Goal: Task Accomplishment & Management: Manage account settings

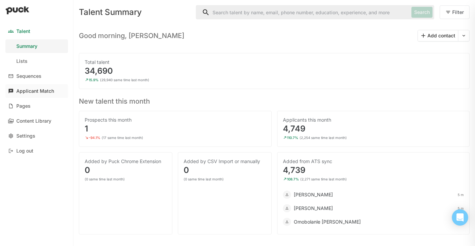
click at [39, 90] on div "Applicant Match" at bounding box center [35, 91] width 38 height 6
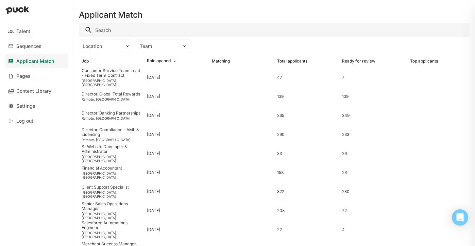
click at [118, 30] on input "Search" at bounding box center [274, 30] width 391 height 14
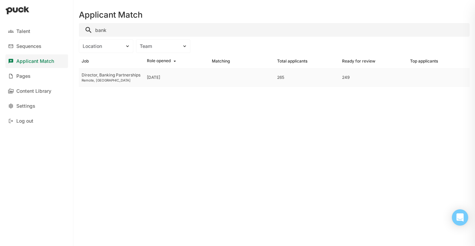
type input "bank"
click at [119, 77] on div "Director, Banking Partnerships" at bounding box center [112, 75] width 60 height 5
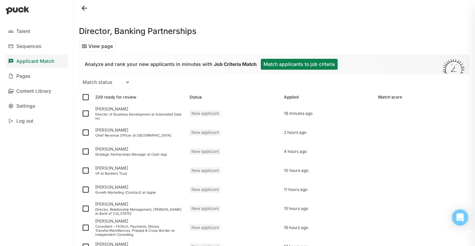
click at [294, 64] on button "Match applicants to job criteria" at bounding box center [299, 64] width 77 height 11
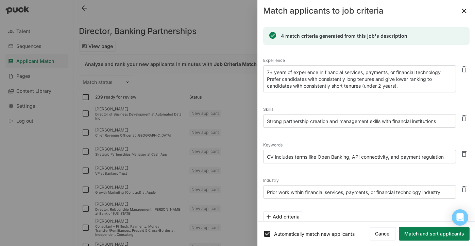
click at [424, 233] on button "Match and sort applicants" at bounding box center [434, 234] width 71 height 14
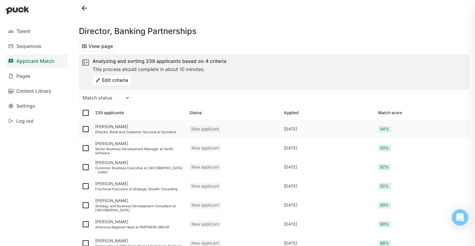
click at [103, 127] on div "[PERSON_NAME]" at bounding box center [139, 126] width 89 height 5
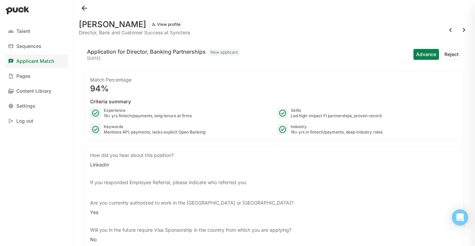
click at [149, 28] on button "View profile" at bounding box center [166, 24] width 34 height 8
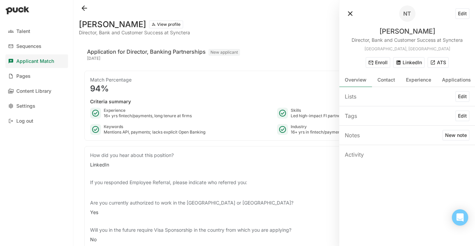
click at [436, 62] on button "ATS" at bounding box center [437, 62] width 21 height 11
click at [352, 13] on button at bounding box center [350, 13] width 11 height 11
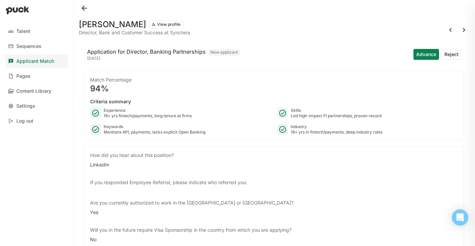
click at [462, 29] on button at bounding box center [463, 29] width 11 height 11
click at [424, 55] on button "Advance" at bounding box center [425, 54] width 25 height 11
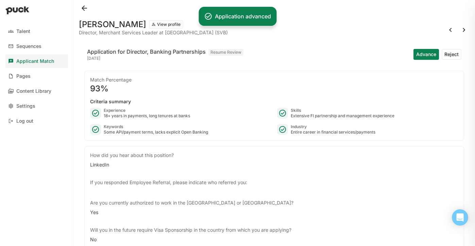
click at [462, 29] on button at bounding box center [463, 29] width 11 height 11
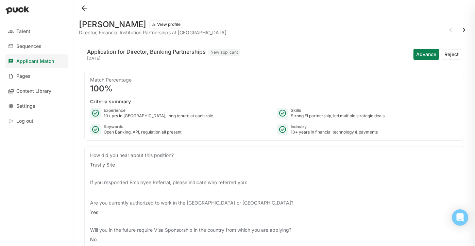
click at [161, 24] on button "View profile" at bounding box center [166, 24] width 34 height 8
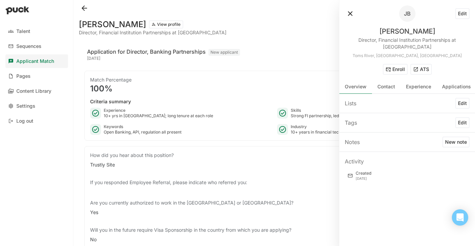
click at [423, 67] on button "ATS" at bounding box center [420, 69] width 21 height 11
click at [347, 15] on button at bounding box center [350, 13] width 11 height 11
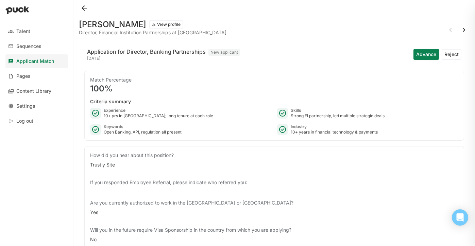
click at [462, 31] on button at bounding box center [463, 29] width 11 height 11
click at [164, 24] on button "View profile" at bounding box center [166, 24] width 34 height 8
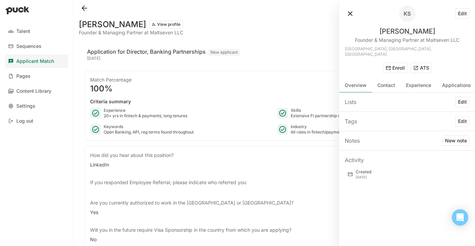
click at [422, 64] on button "ATS" at bounding box center [420, 68] width 21 height 11
click at [350, 15] on button at bounding box center [350, 13] width 11 height 11
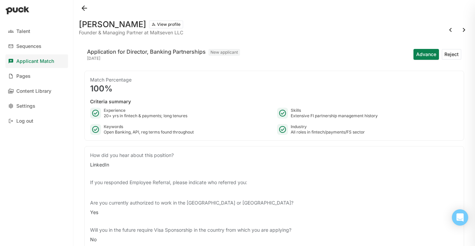
click at [463, 29] on button at bounding box center [463, 29] width 11 height 11
click at [451, 53] on button "Reject" at bounding box center [451, 54] width 20 height 11
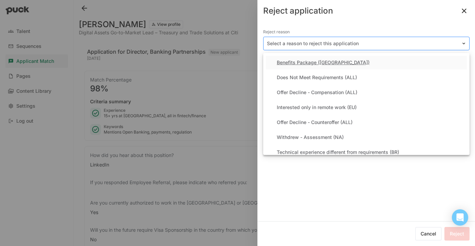
click at [334, 44] on div at bounding box center [362, 43] width 191 height 7
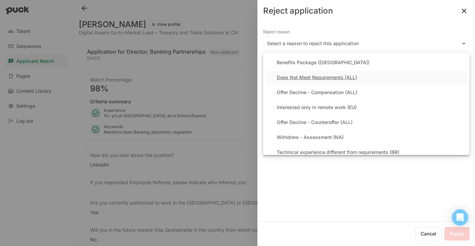
click at [311, 79] on div "Does Not Meet Requirements (ALL)" at bounding box center [317, 78] width 80 height 6
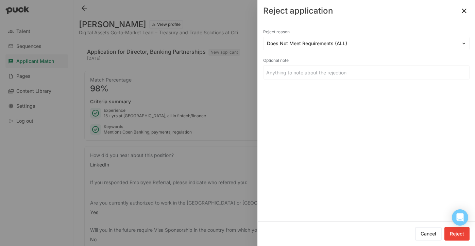
click at [461, 232] on button "Reject" at bounding box center [456, 234] width 25 height 14
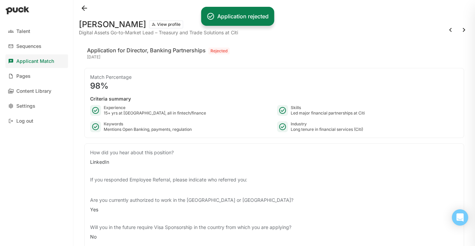
click at [464, 31] on button at bounding box center [463, 29] width 11 height 11
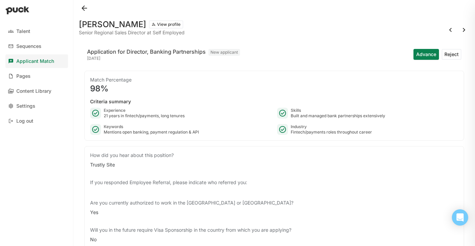
click at [451, 54] on button "Reject" at bounding box center [451, 54] width 20 height 11
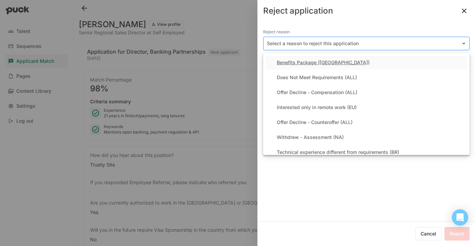
click at [328, 42] on div at bounding box center [362, 43] width 191 height 7
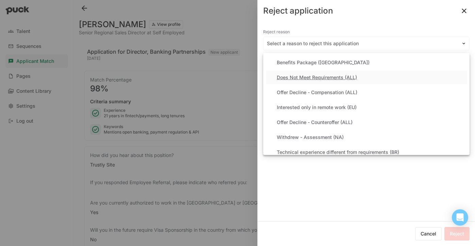
click at [311, 77] on div "Does Not Meet Requirements (ALL)" at bounding box center [317, 78] width 80 height 6
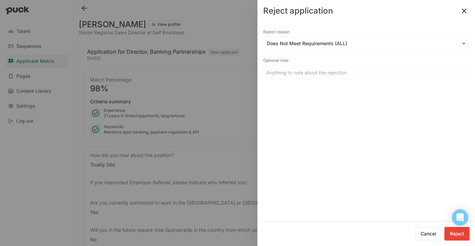
click at [463, 231] on button "Reject" at bounding box center [456, 234] width 25 height 14
click at [463, 12] on div at bounding box center [237, 123] width 475 height 246
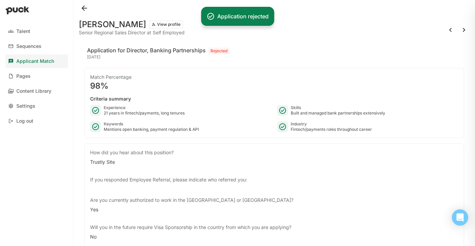
click at [464, 30] on button at bounding box center [463, 29] width 11 height 11
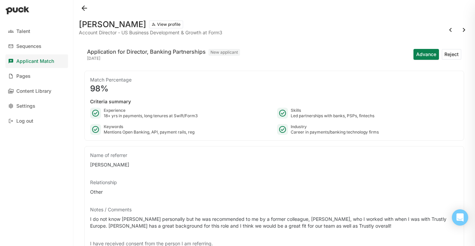
click at [183, 23] on button "View profile" at bounding box center [166, 24] width 34 height 8
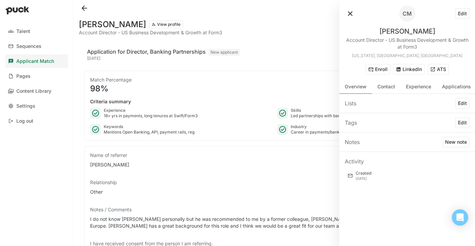
click at [440, 72] on button "ATS" at bounding box center [437, 69] width 21 height 11
click at [350, 14] on button at bounding box center [350, 13] width 11 height 11
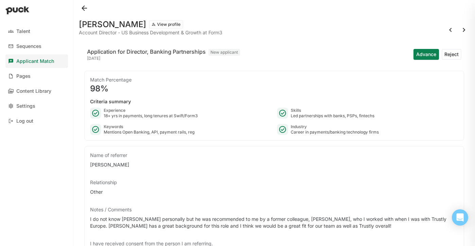
click at [461, 31] on button at bounding box center [463, 29] width 11 height 11
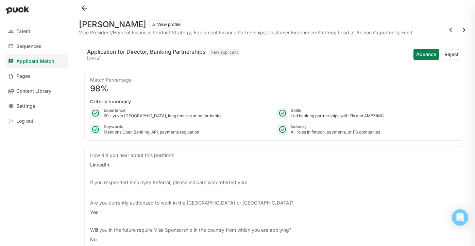
click at [451, 54] on button "Reject" at bounding box center [451, 54] width 20 height 11
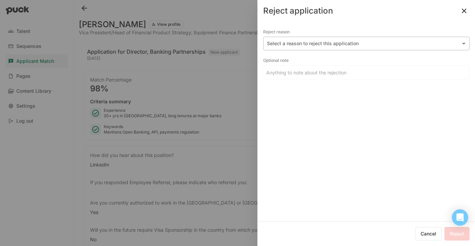
click at [299, 42] on div at bounding box center [362, 43] width 191 height 7
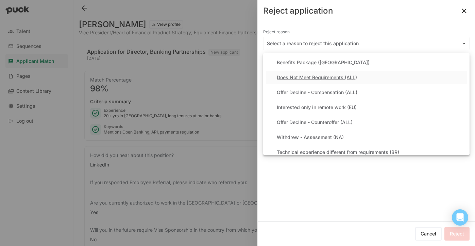
click at [290, 80] on div "Does Not Meet Requirements (ALL)" at bounding box center [366, 78] width 201 height 14
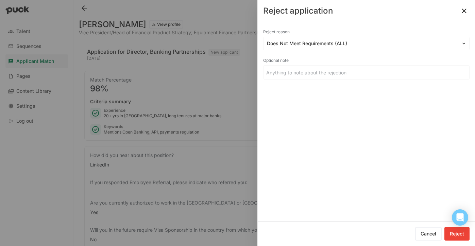
click at [459, 234] on button "Reject" at bounding box center [456, 234] width 25 height 14
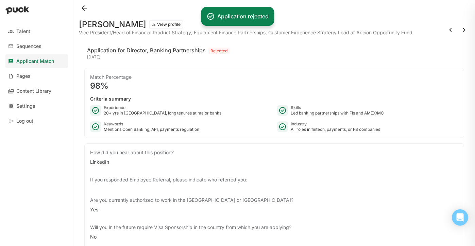
click at [463, 30] on button at bounding box center [463, 29] width 11 height 11
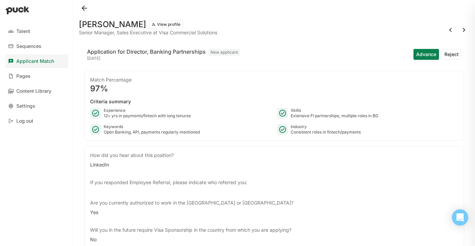
click at [160, 26] on button "View profile" at bounding box center [166, 24] width 34 height 8
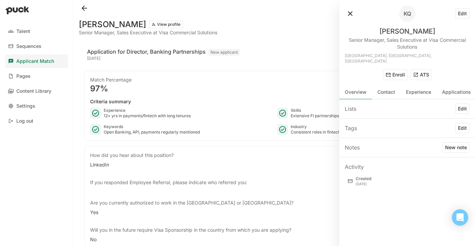
click at [421, 71] on button "ATS" at bounding box center [420, 74] width 21 height 11
click at [354, 12] on button at bounding box center [350, 13] width 11 height 11
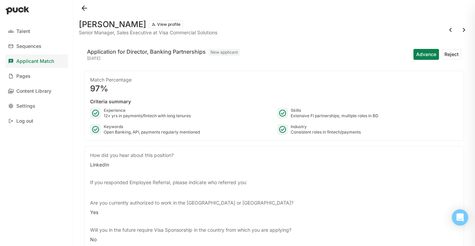
click at [460, 30] on button at bounding box center [463, 29] width 11 height 11
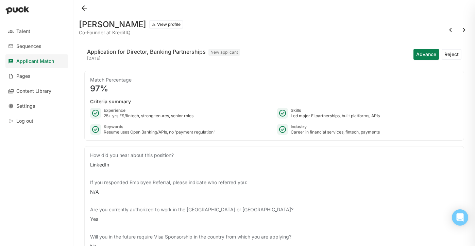
click at [419, 53] on button "Advance" at bounding box center [425, 54] width 25 height 11
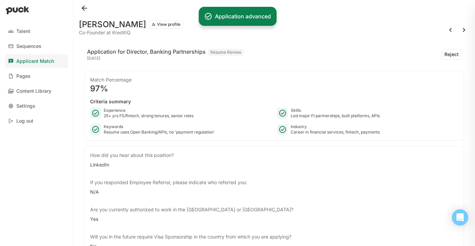
click at [464, 28] on button at bounding box center [463, 29] width 11 height 11
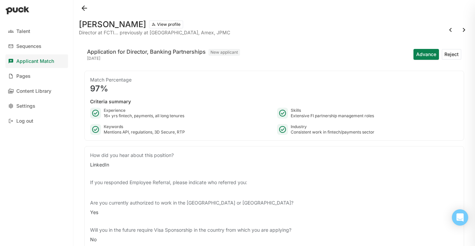
click at [156, 22] on button "View profile" at bounding box center [166, 24] width 34 height 8
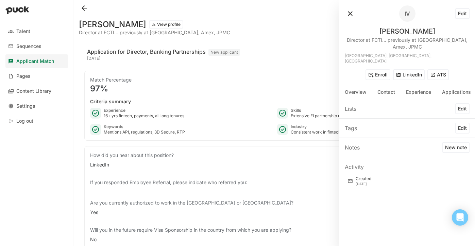
click at [439, 69] on button "ATS" at bounding box center [437, 74] width 21 height 11
click at [350, 13] on button at bounding box center [350, 13] width 11 height 11
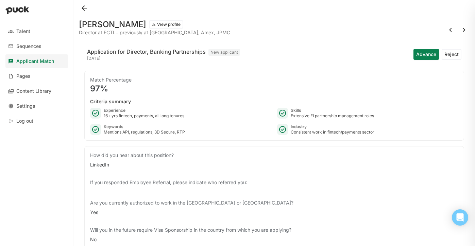
click at [463, 32] on button at bounding box center [463, 29] width 11 height 11
click at [174, 25] on button "View profile" at bounding box center [166, 24] width 34 height 8
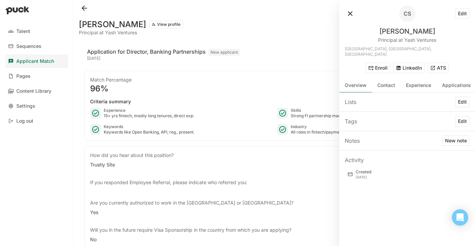
click at [407, 64] on button "LinkedIn" at bounding box center [409, 68] width 32 height 11
